Goal: Task Accomplishment & Management: Use online tool/utility

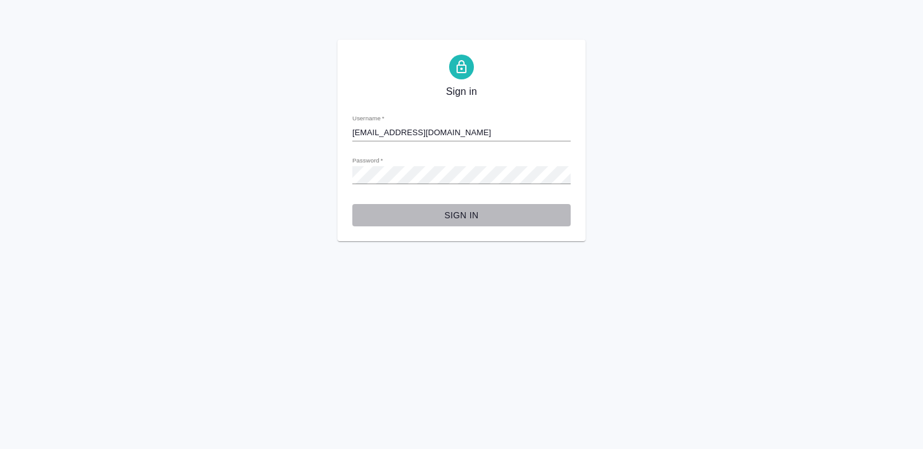
click at [461, 218] on span "Sign in" at bounding box center [461, 216] width 198 height 16
click at [459, 215] on span "Sign in" at bounding box center [461, 216] width 198 height 16
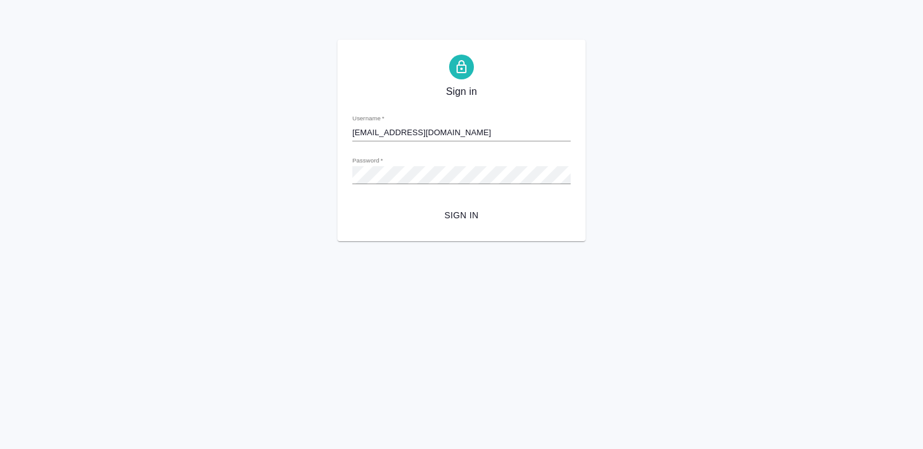
click at [412, 166] on div "Password   *" at bounding box center [461, 169] width 218 height 27
click at [331, 175] on div "Sign in Username   * k.kritskaya@awatera.com Password   * urlPath   * / Sign in" at bounding box center [461, 141] width 923 height 202
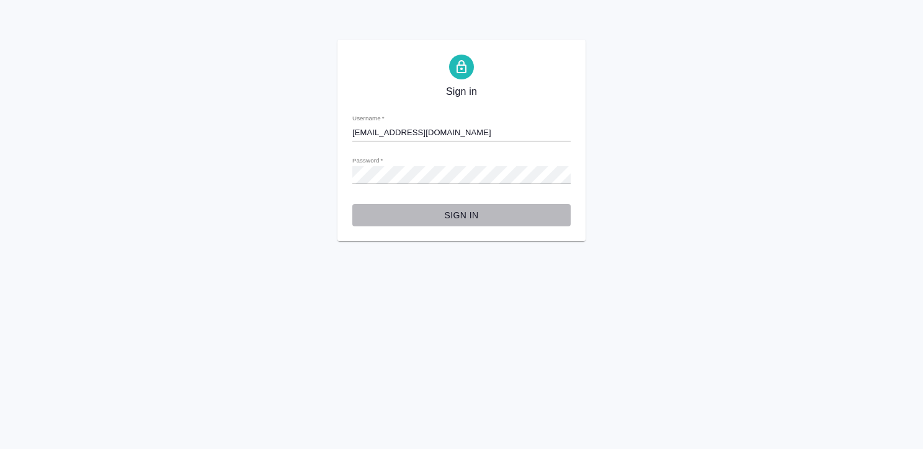
click at [380, 225] on button "Sign in" at bounding box center [461, 215] width 218 height 23
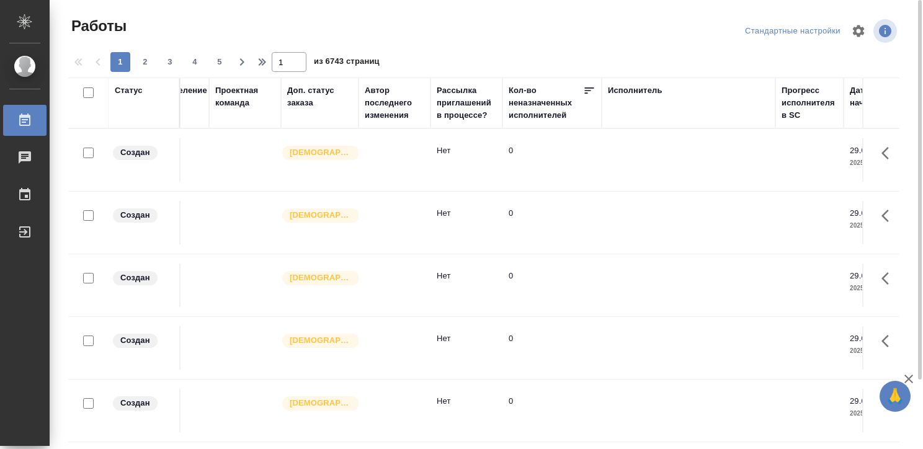
scroll to position [0, 404]
click at [615, 91] on div "Исполнитель" at bounding box center [634, 90] width 55 height 12
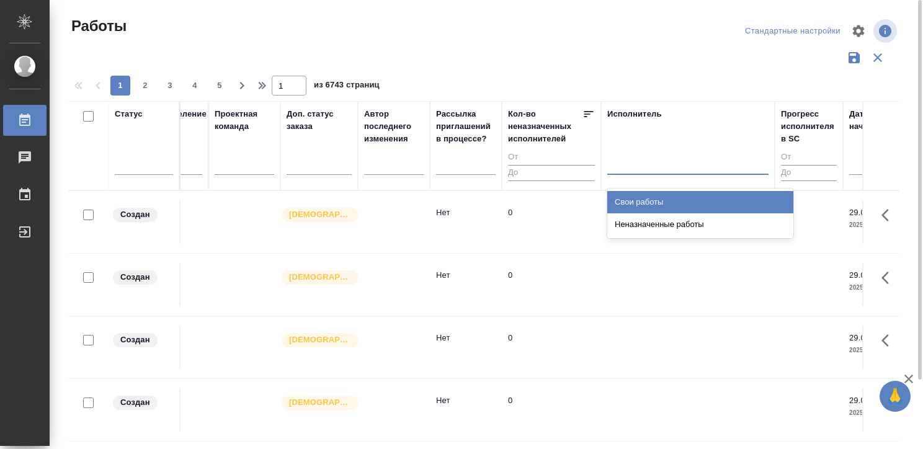
click at [614, 161] on input "text" at bounding box center [613, 162] width 1 height 9
click at [621, 199] on div "Свои работы" at bounding box center [700, 202] width 186 height 22
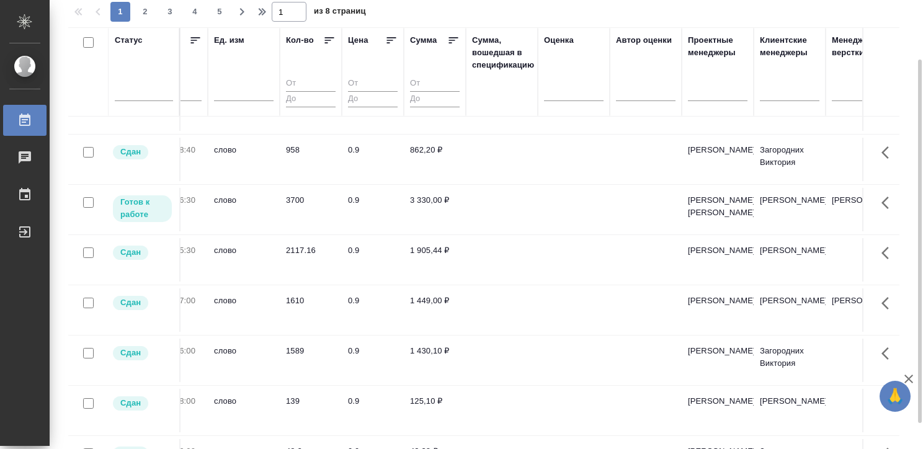
scroll to position [870, 1165]
click at [536, 231] on td at bounding box center [571, 209] width 72 height 43
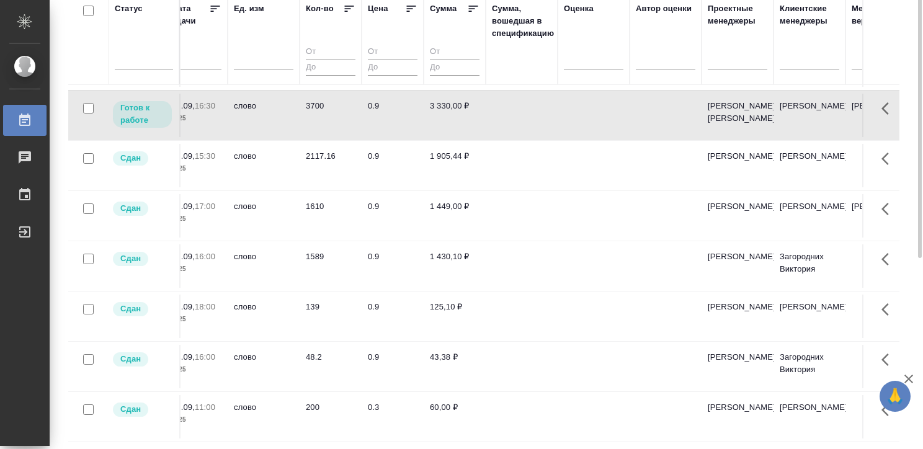
scroll to position [0, 0]
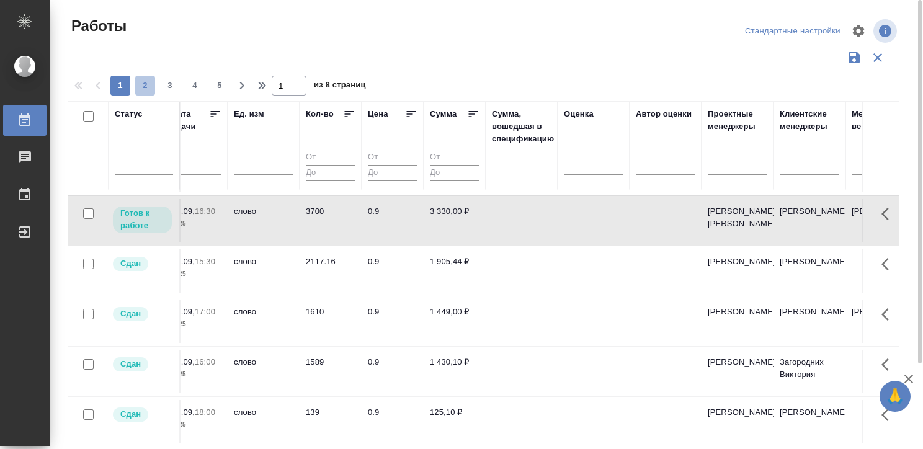
click at [137, 86] on span "2" at bounding box center [145, 85] width 20 height 12
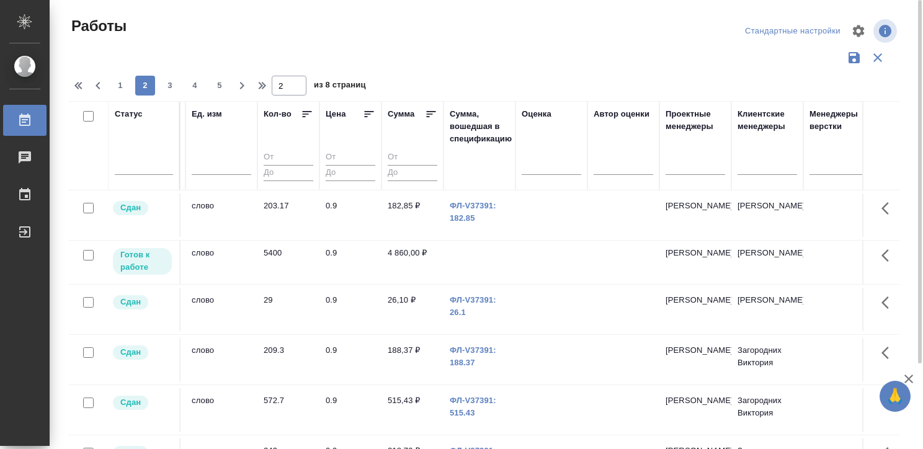
scroll to position [0, 1185]
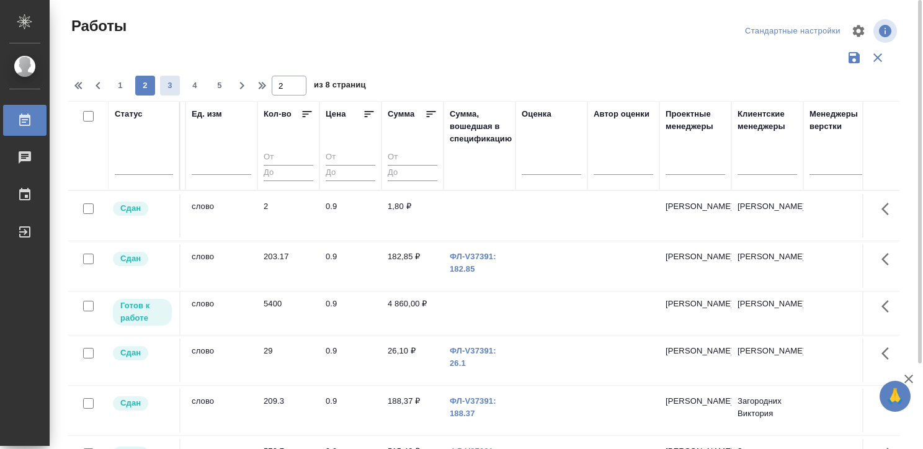
click at [161, 83] on span "3" at bounding box center [170, 85] width 20 height 12
type input "3"
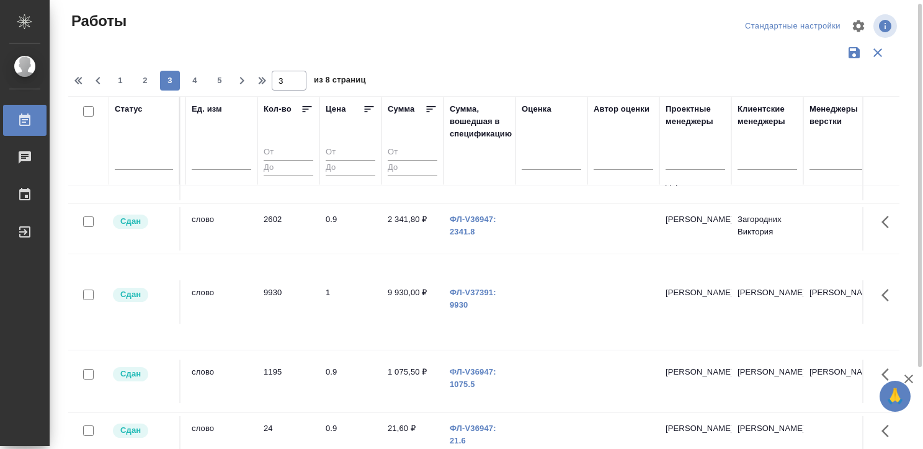
scroll to position [982, 1185]
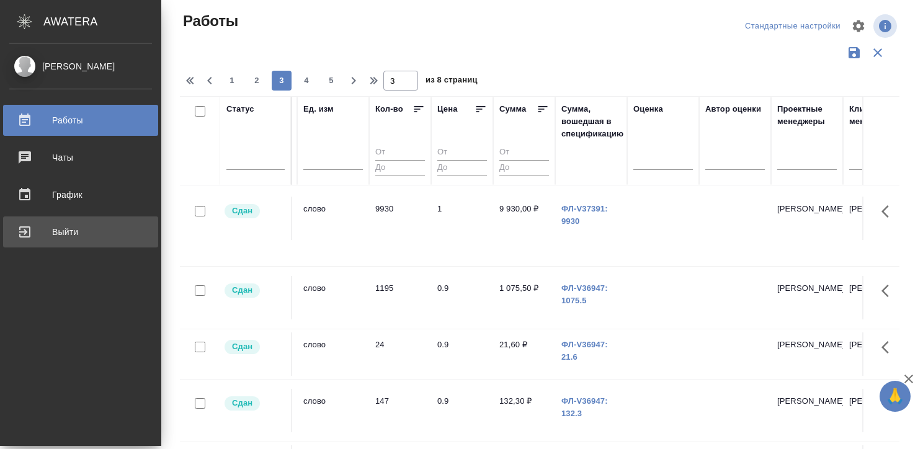
click at [27, 225] on div "Выйти" at bounding box center [80, 232] width 143 height 19
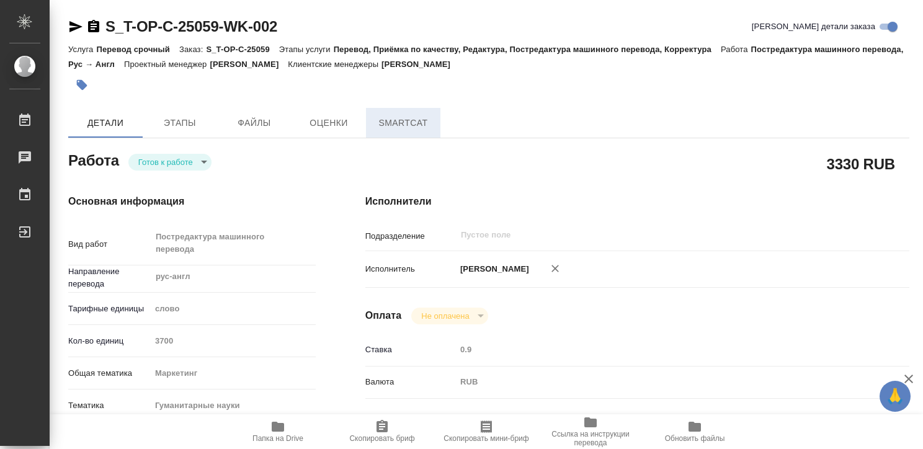
type textarea "x"
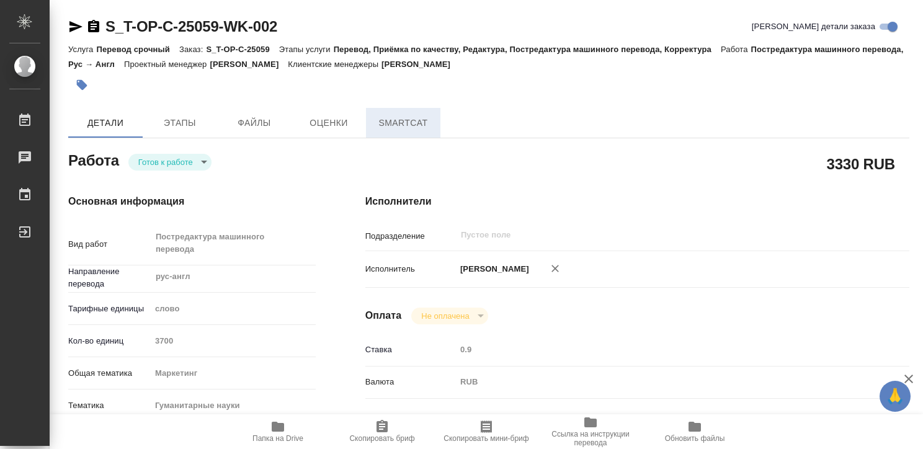
type textarea "x"
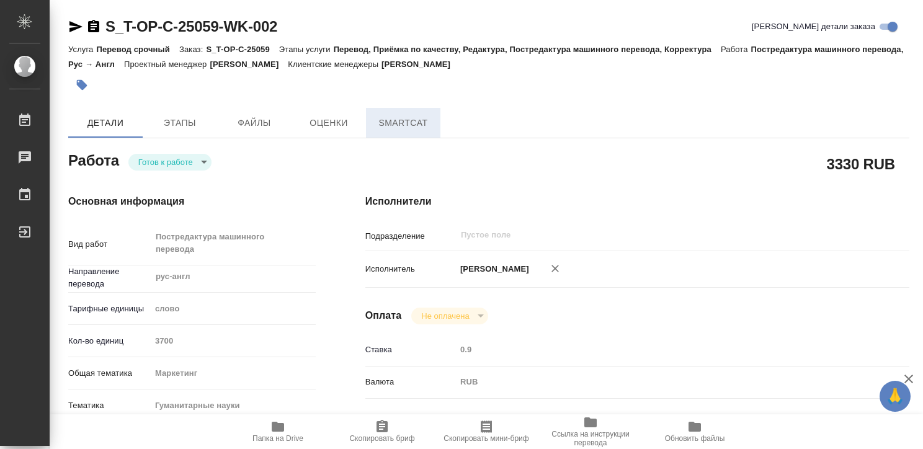
type textarea "x"
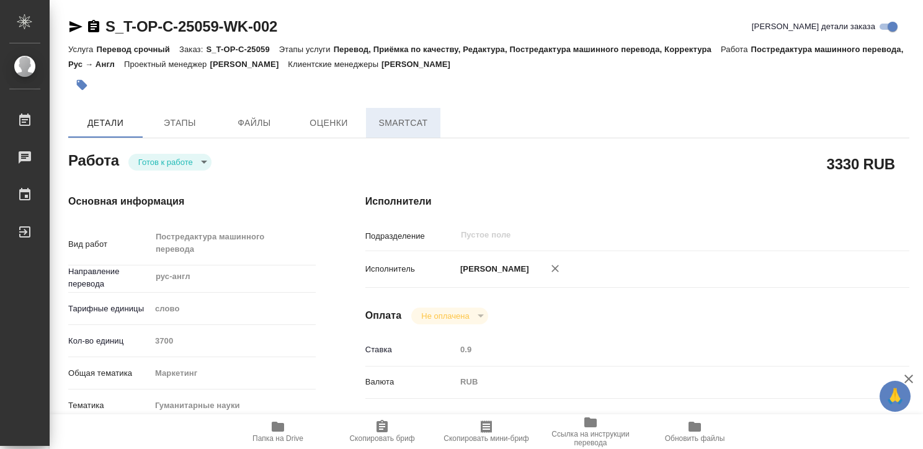
type textarea "x"
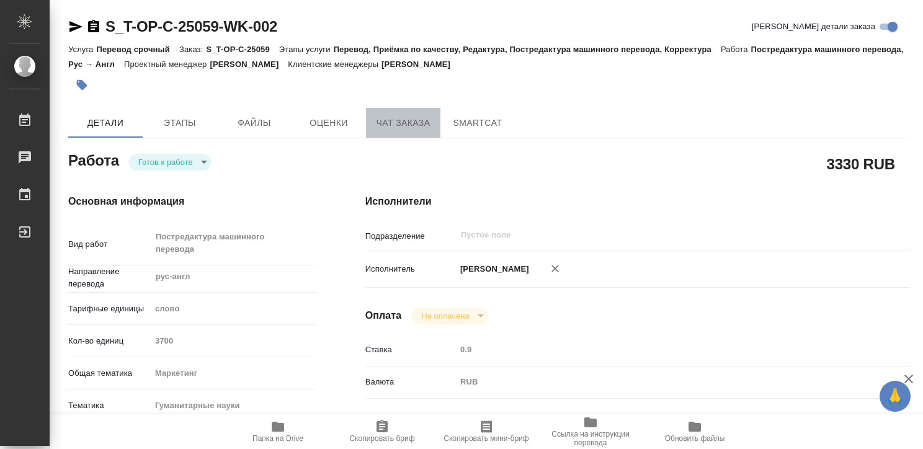
click at [413, 127] on span "Чат заказа" at bounding box center [403, 123] width 60 height 16
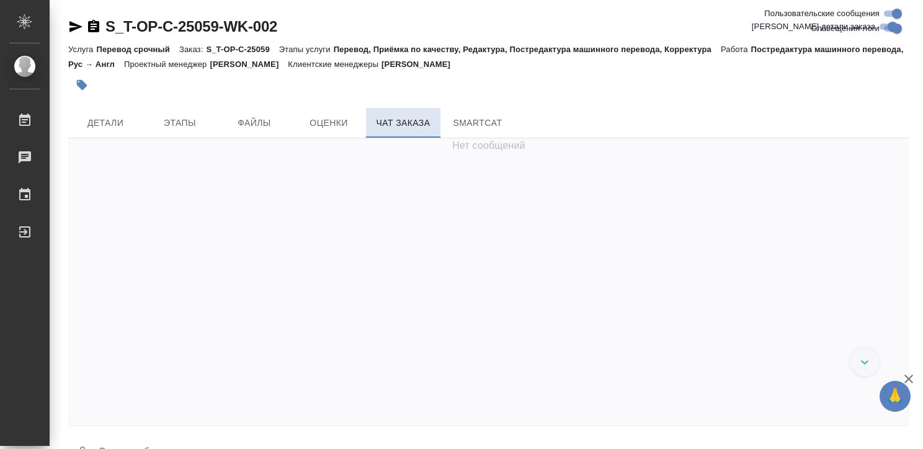
scroll to position [9226, 0]
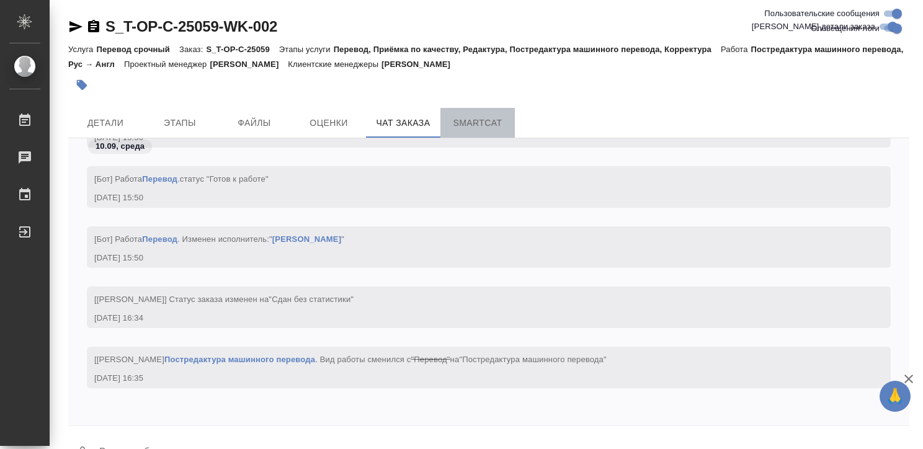
click at [465, 117] on span "SmartCat" at bounding box center [478, 123] width 60 height 16
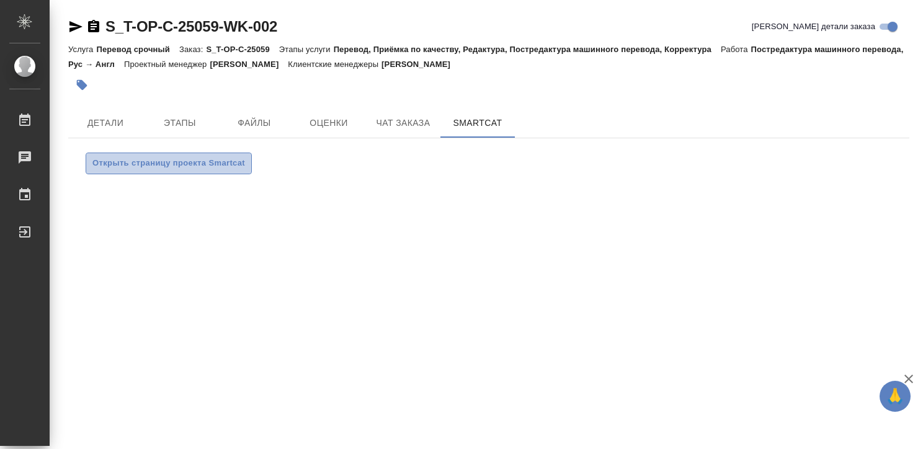
click at [209, 158] on span "Открыть страницу проекта Smartcat" at bounding box center [168, 163] width 153 height 14
